Goal: Information Seeking & Learning: Learn about a topic

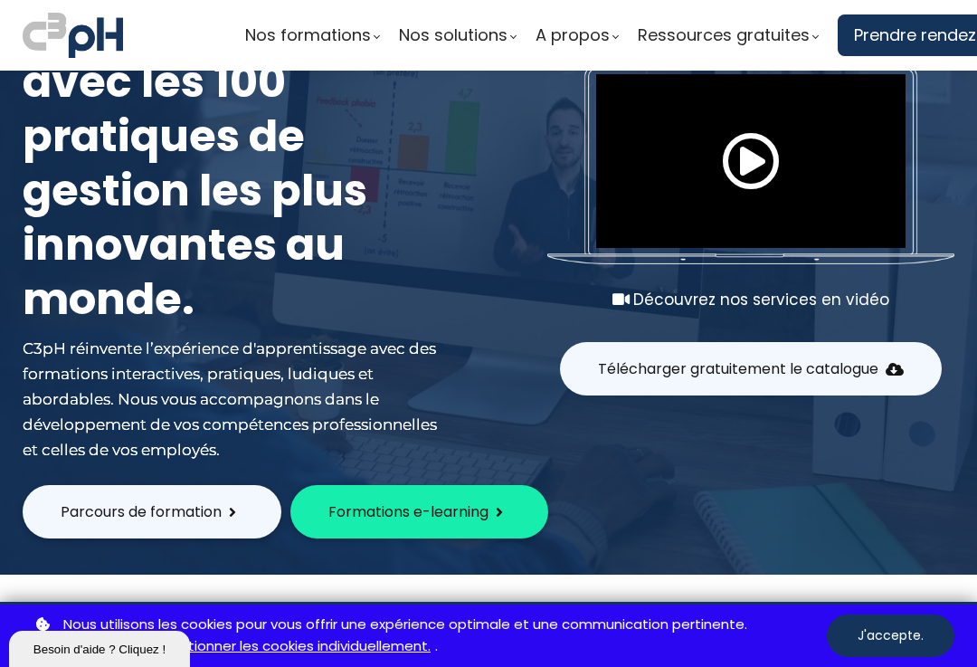
scroll to position [106, 0]
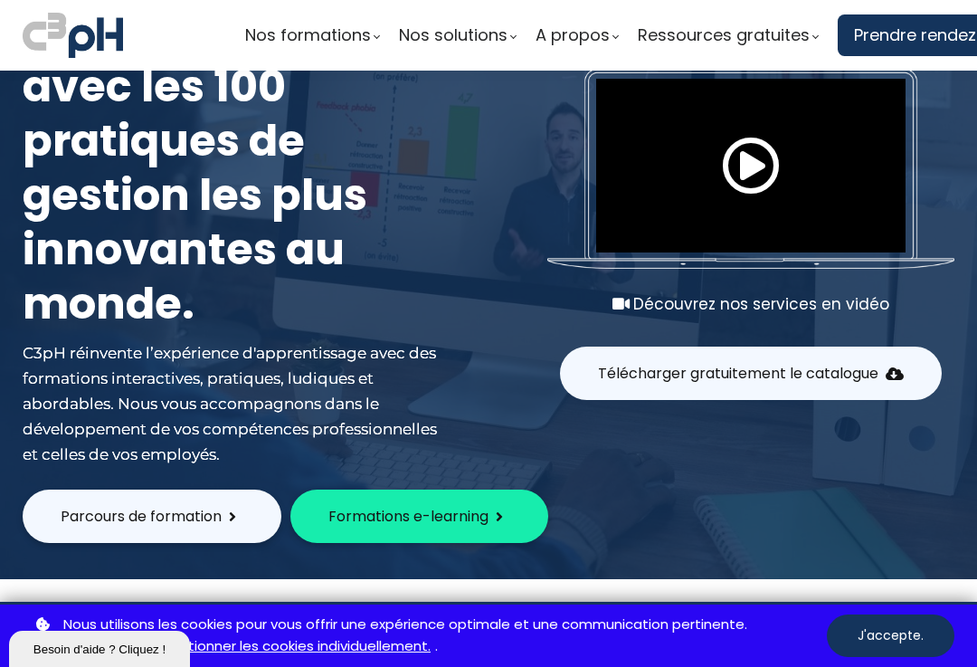
click at [180, 516] on span "Parcours de formation" at bounding box center [141, 516] width 161 height 23
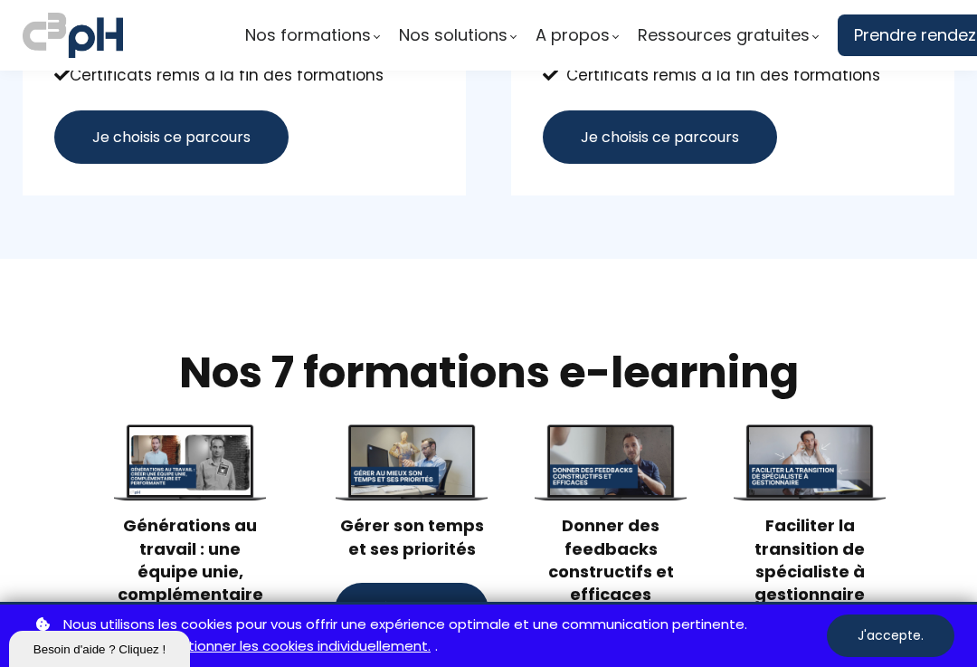
scroll to position [1519, 0]
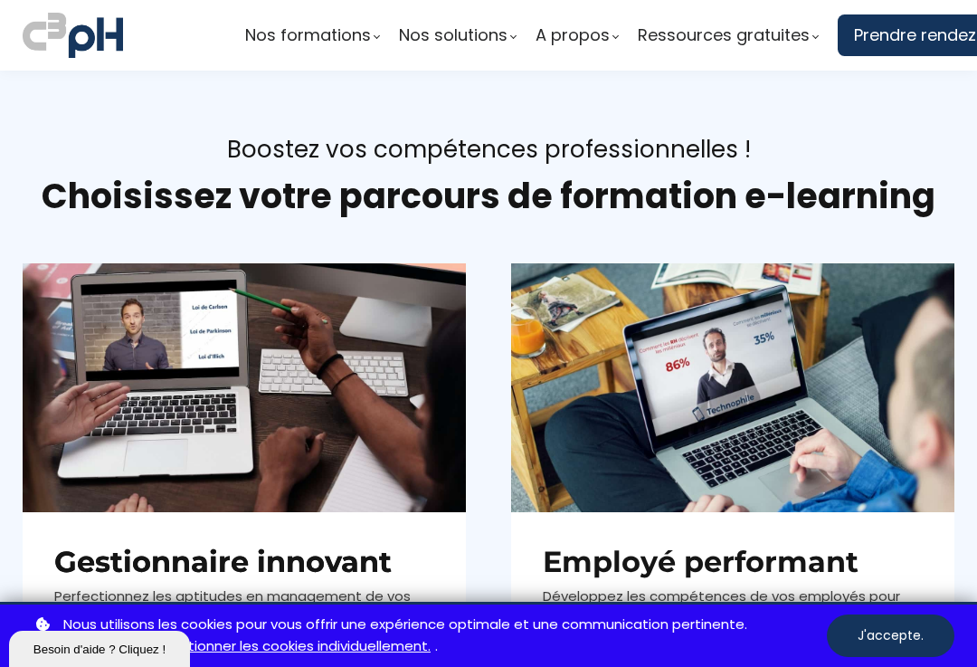
click at [951, 172] on div "Boostez vos compétences professionnelles ! Choisissez votre parcours de formati…" at bounding box center [488, 162] width 977 height 57
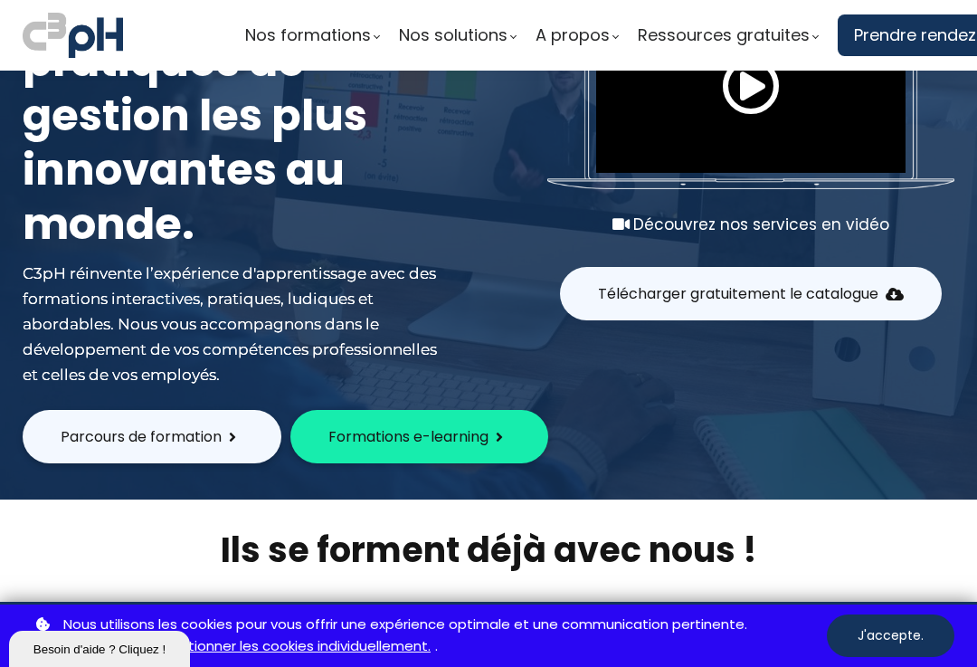
scroll to position [192, 0]
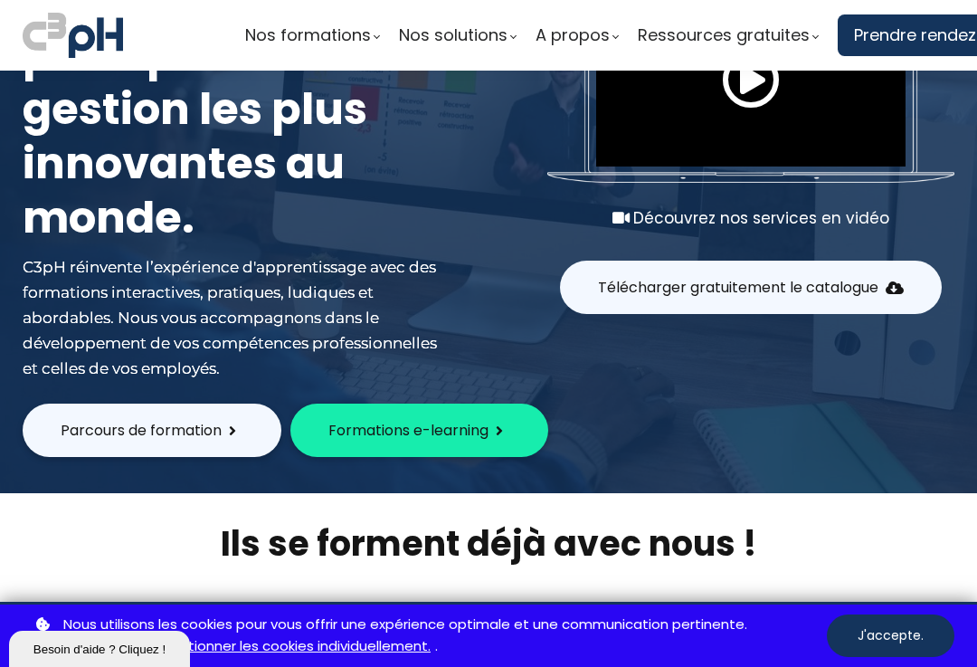
click at [186, 441] on span "Parcours de formation" at bounding box center [141, 430] width 161 height 23
click at [433, 433] on span "Formations e-learning" at bounding box center [408, 430] width 160 height 23
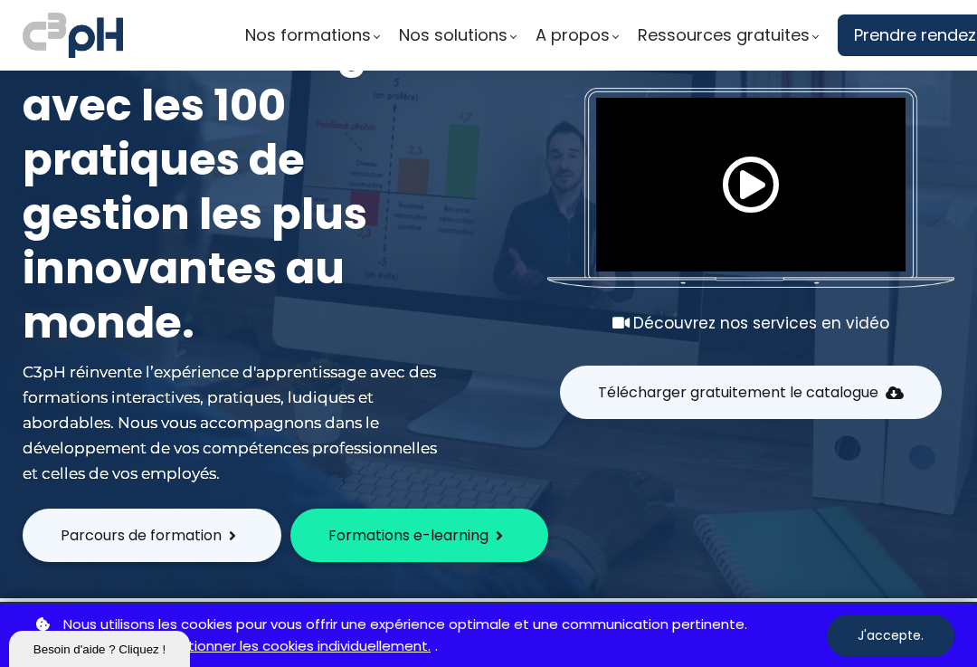
scroll to position [95, 0]
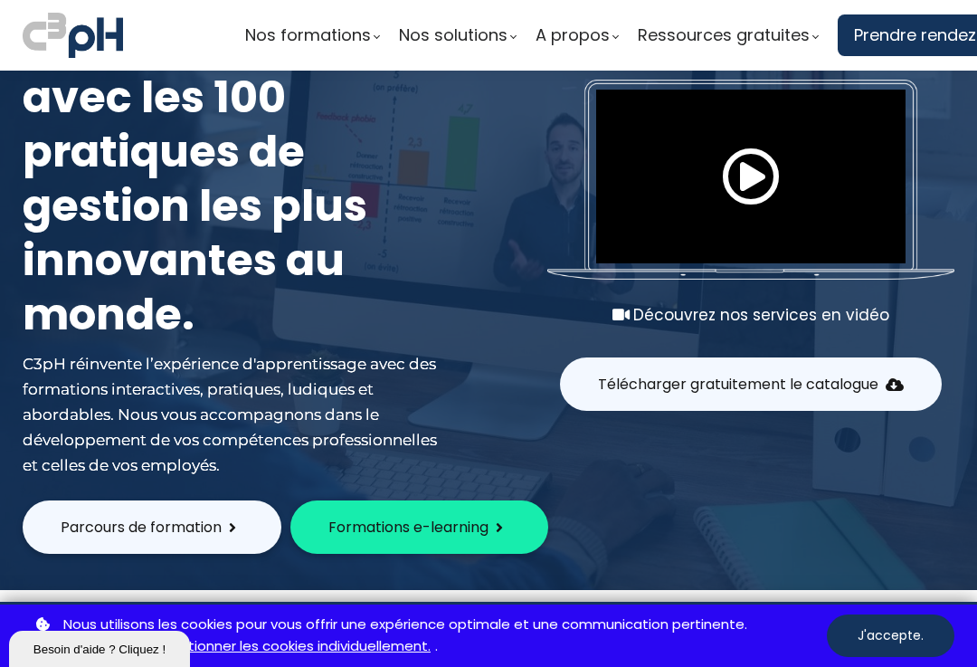
click at [439, 526] on span "Formations e-learning" at bounding box center [408, 527] width 160 height 23
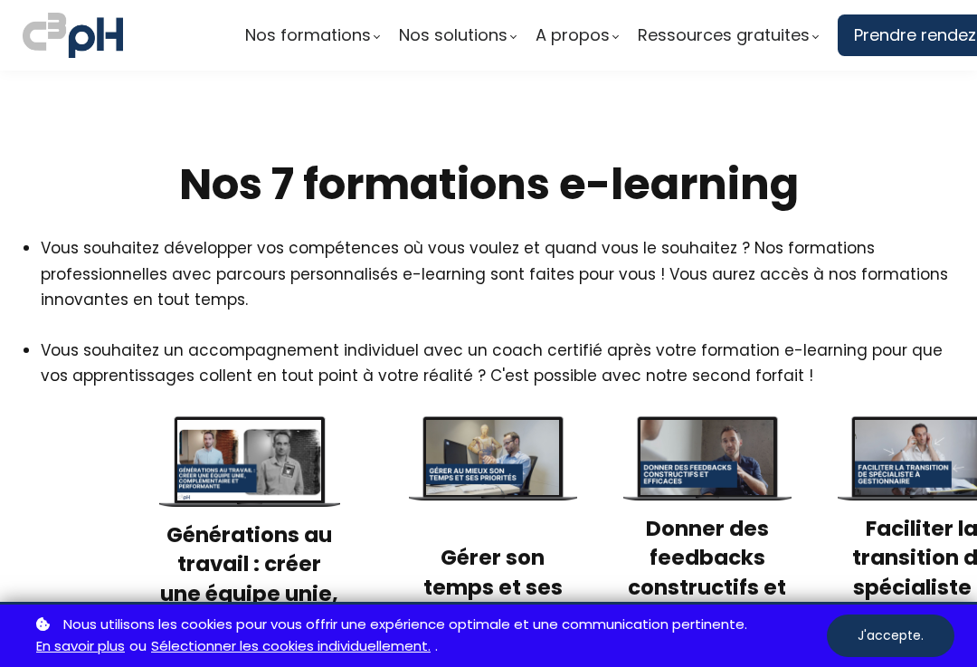
click at [887, 647] on button "J'accepte." at bounding box center [891, 635] width 128 height 43
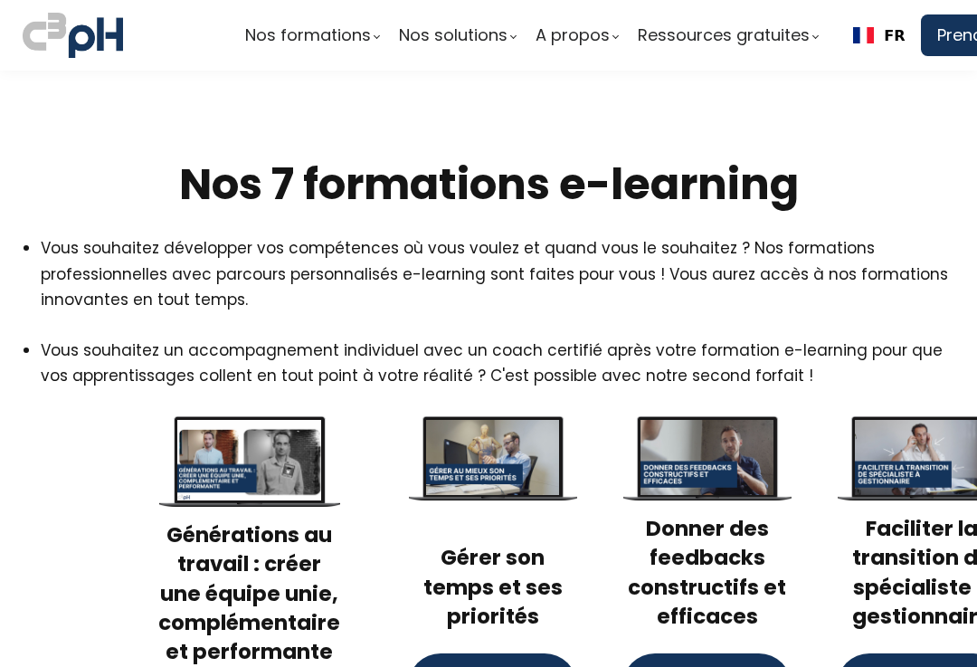
click at [1, 293] on div "Nos 7 formations e-learning Vous souhaitez développer vos compétences où vous v…" at bounding box center [488, 669] width 977 height 1070
